Goal: Book appointment/travel/reservation

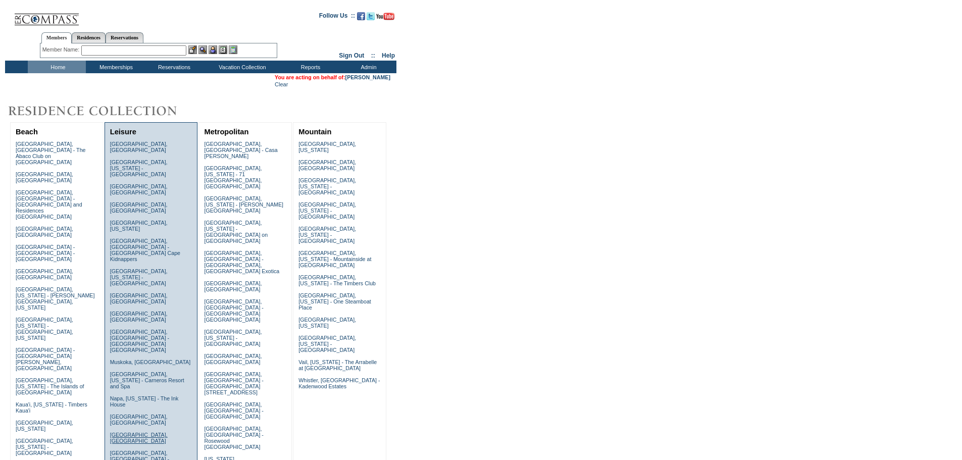
click at [120, 432] on link "[GEOGRAPHIC_DATA], [GEOGRAPHIC_DATA]" at bounding box center [139, 438] width 58 height 12
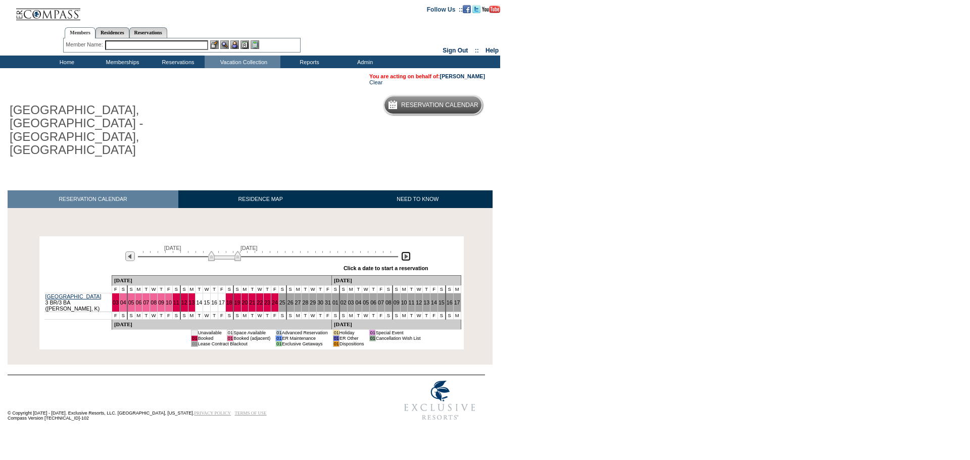
click at [405, 252] on img at bounding box center [406, 257] width 10 height 10
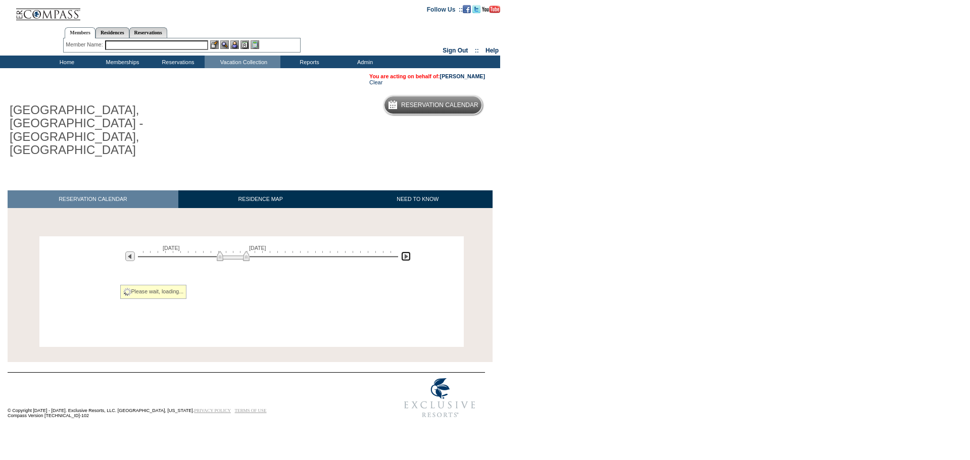
click at [405, 252] on img at bounding box center [406, 257] width 10 height 10
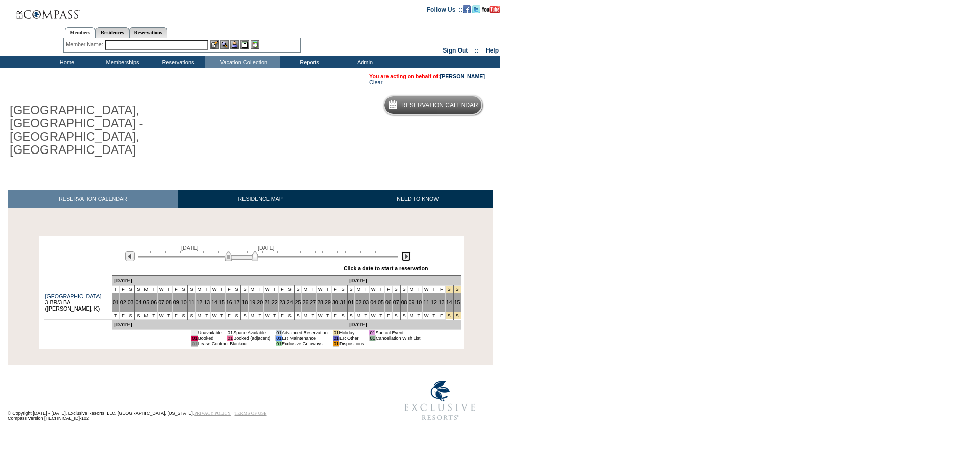
click at [406, 252] on img at bounding box center [406, 257] width 10 height 10
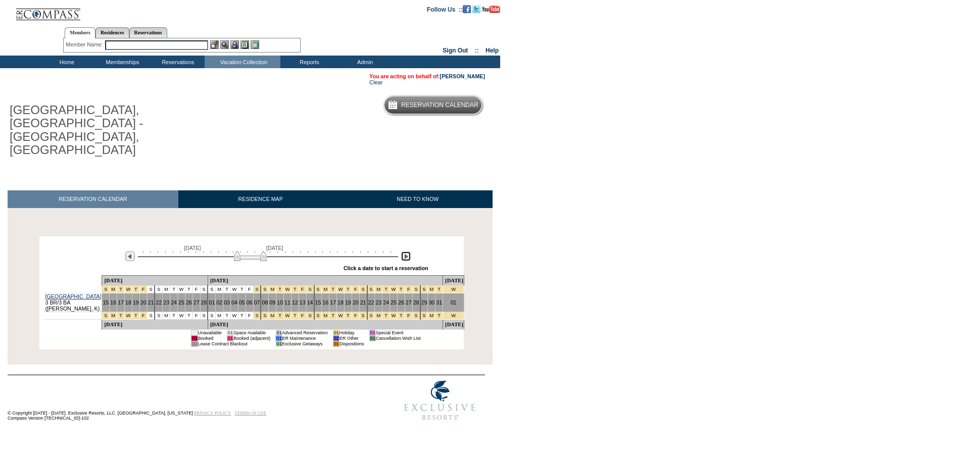
click at [406, 252] on img at bounding box center [406, 257] width 10 height 10
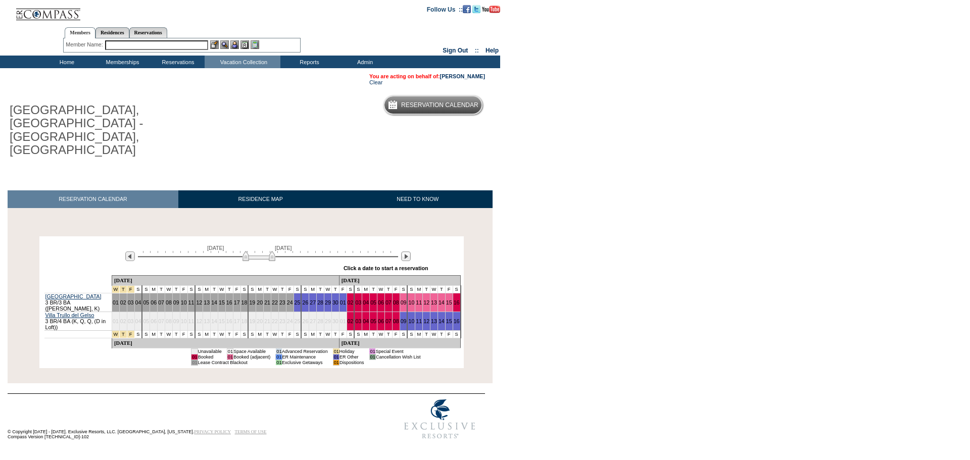
click at [404, 251] on div at bounding box center [406, 256] width 12 height 11
click at [407, 252] on img at bounding box center [406, 257] width 10 height 10
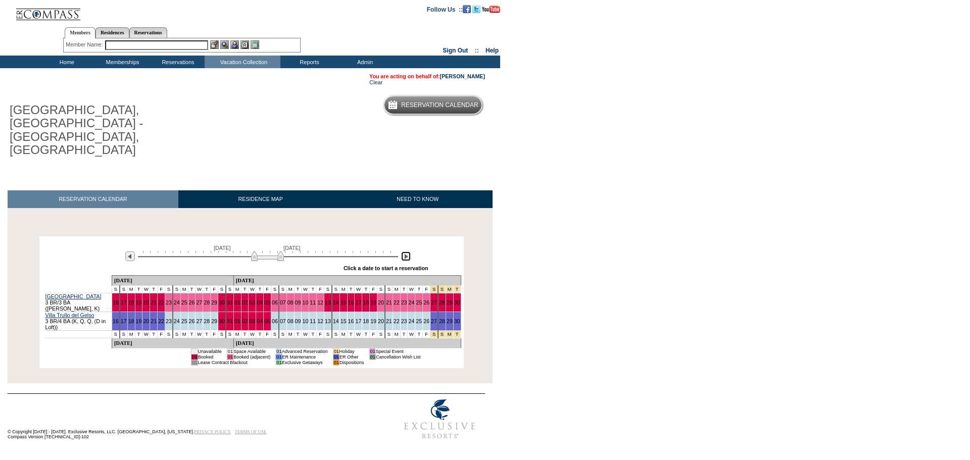
click at [407, 252] on img at bounding box center [406, 257] width 10 height 10
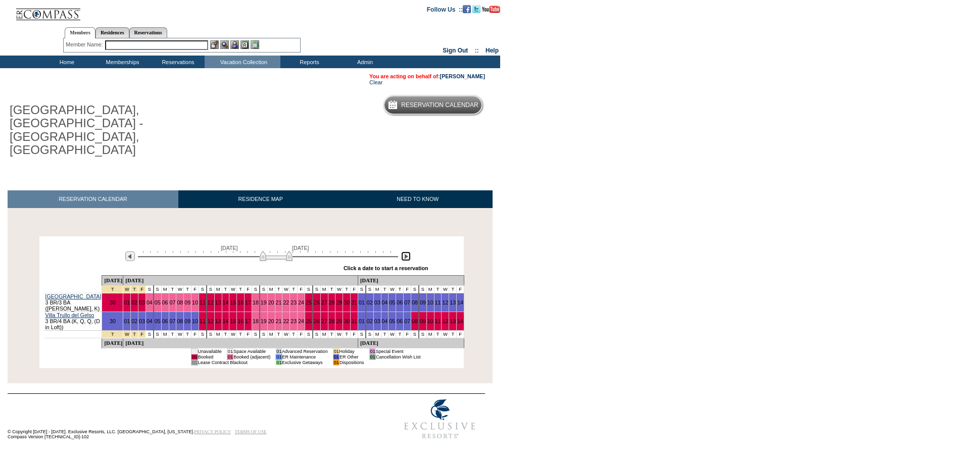
click at [407, 252] on img at bounding box center [406, 257] width 10 height 10
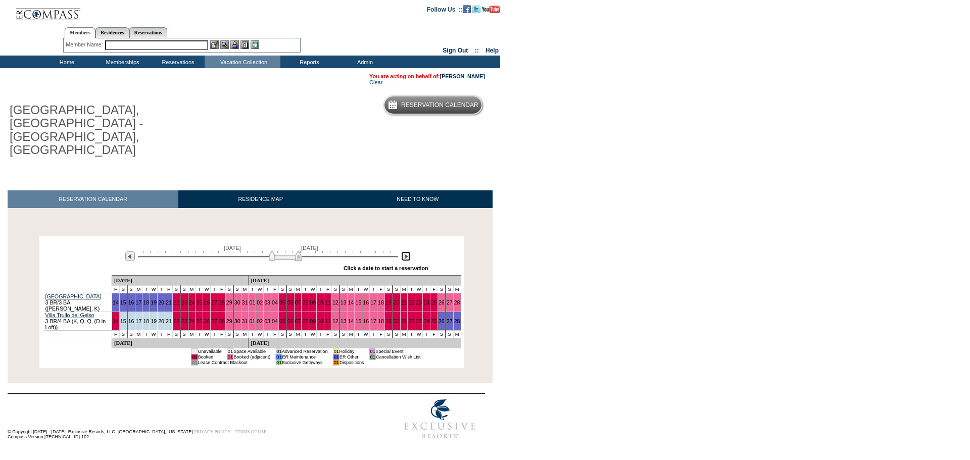
click at [407, 252] on img at bounding box center [406, 257] width 10 height 10
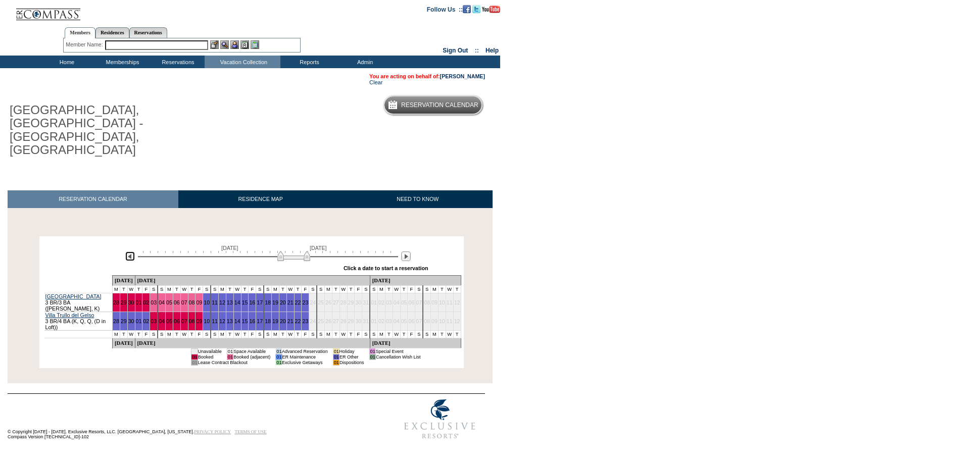
click at [126, 252] on img at bounding box center [130, 257] width 10 height 10
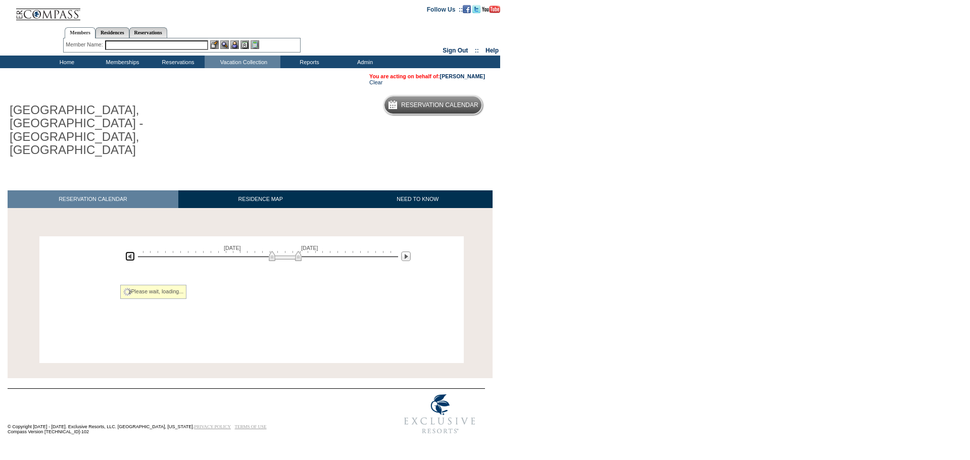
click at [126, 252] on img at bounding box center [130, 257] width 10 height 10
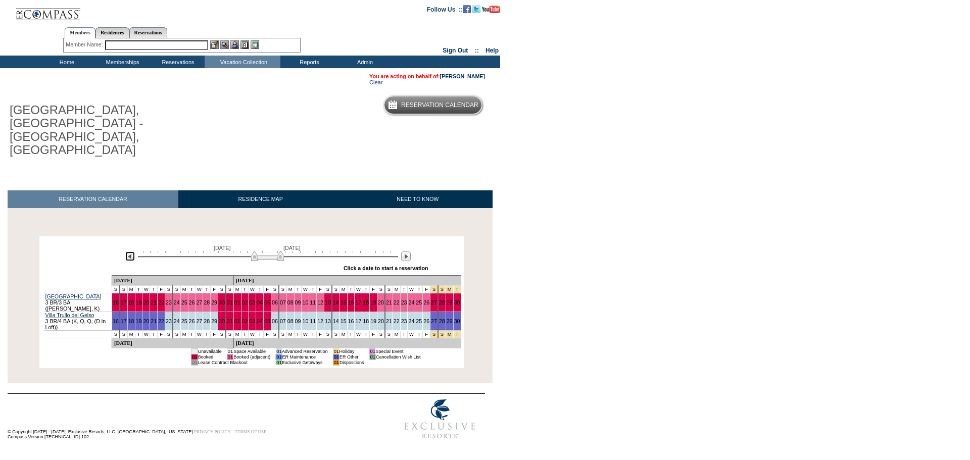
click at [126, 252] on img at bounding box center [130, 257] width 10 height 10
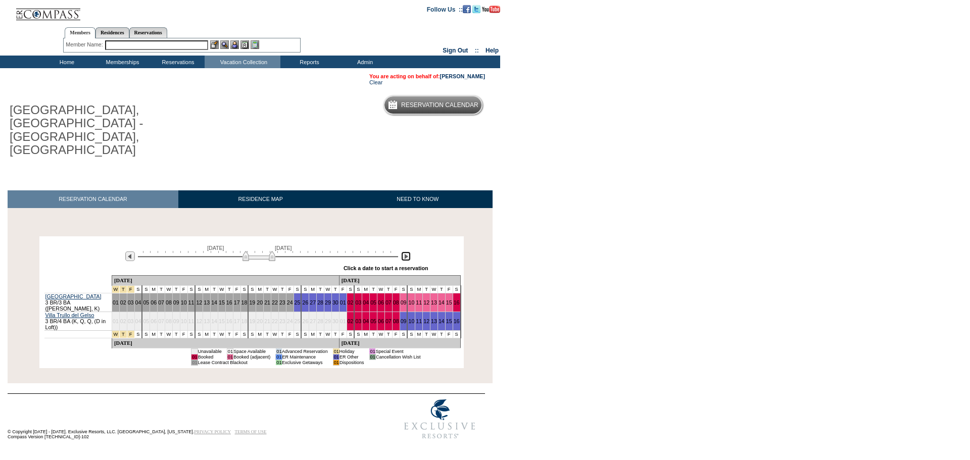
click at [408, 252] on img at bounding box center [406, 257] width 10 height 10
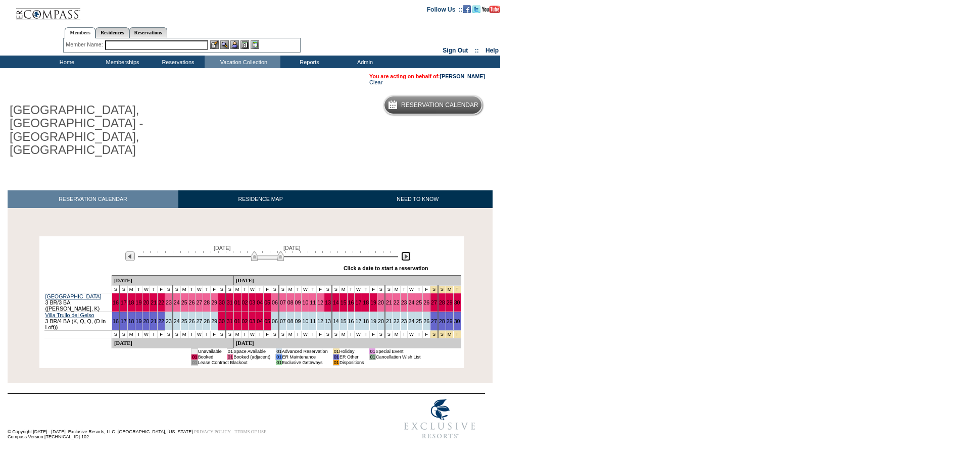
click at [401, 252] on img at bounding box center [406, 257] width 10 height 10
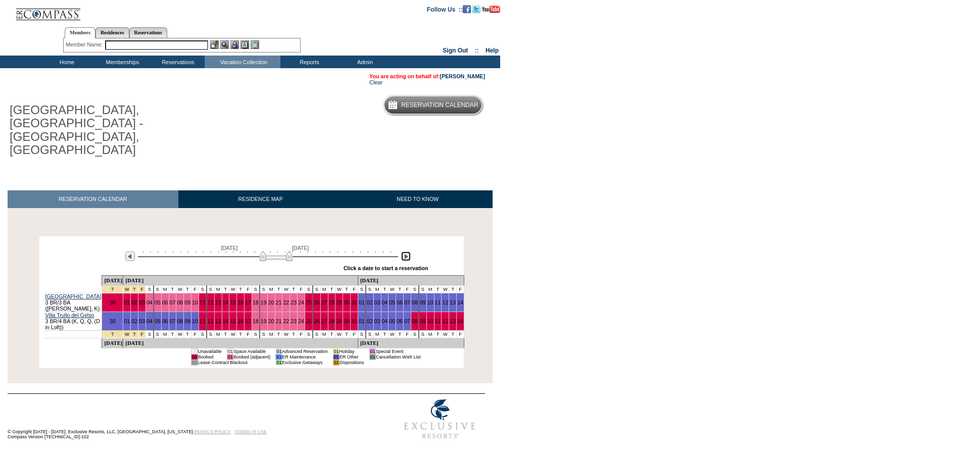
click at [401, 252] on img at bounding box center [406, 257] width 10 height 10
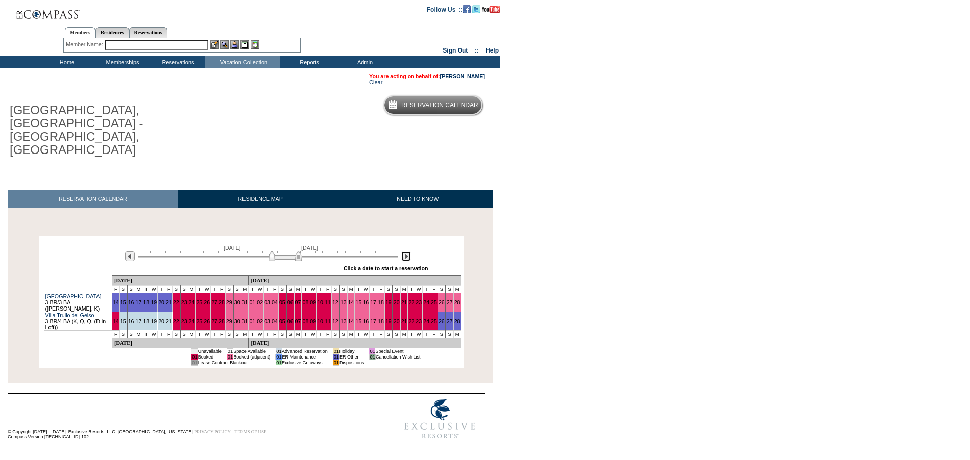
click at [405, 252] on img at bounding box center [406, 257] width 10 height 10
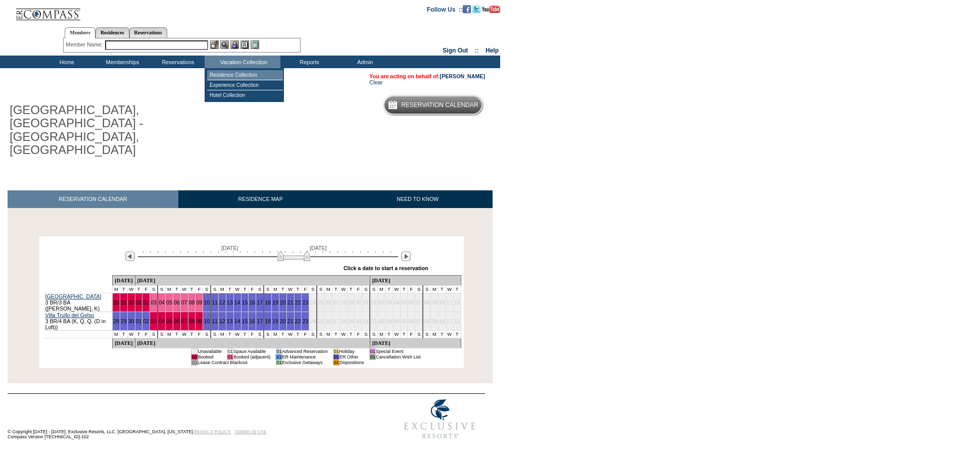
click at [236, 73] on td "Residence Collection" at bounding box center [245, 75] width 76 height 10
